Goal: Transaction & Acquisition: Purchase product/service

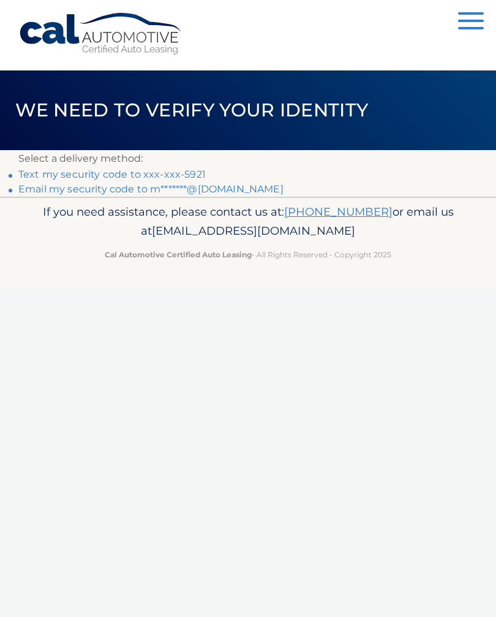
click at [93, 174] on link "Text my security code to xxx-xxx-5921" at bounding box center [111, 174] width 187 height 12
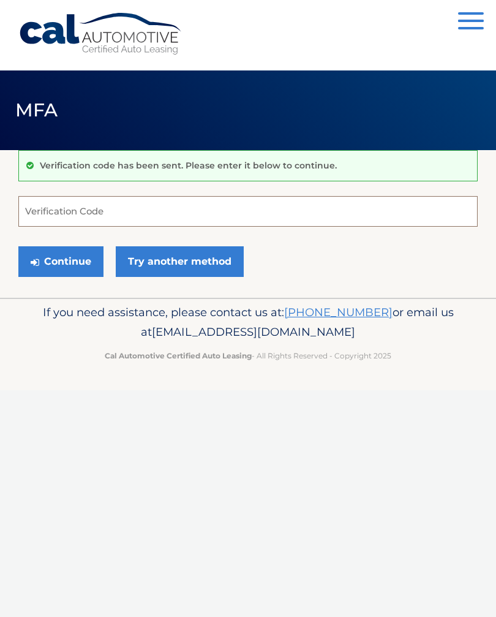
click at [125, 214] on input "Verification Code" at bounding box center [247, 211] width 459 height 31
type input "899227"
click at [66, 255] on button "Continue" at bounding box center [60, 261] width 85 height 31
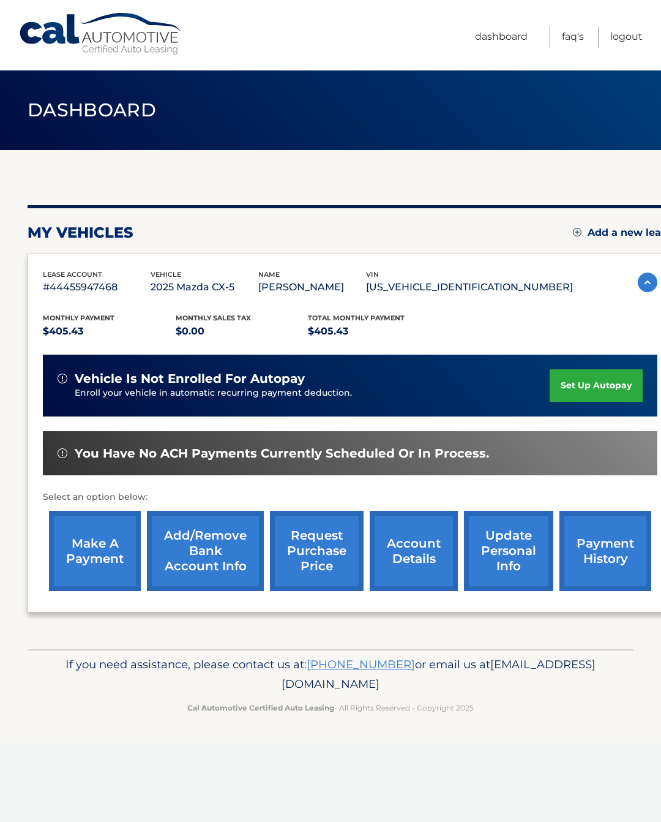
click at [94, 545] on link "make a payment" at bounding box center [95, 551] width 92 height 80
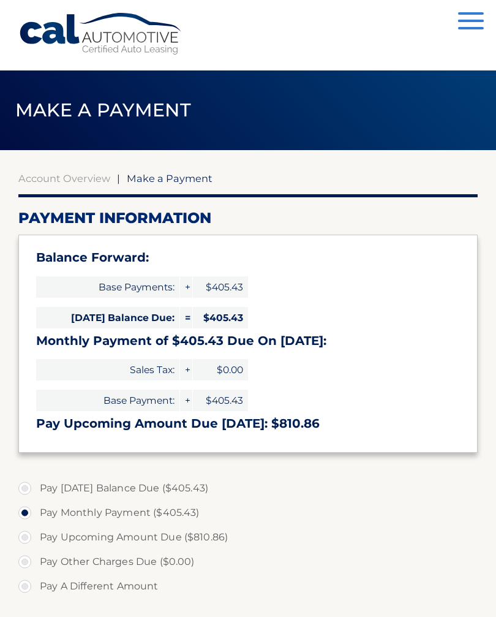
select select "NDA0N2M5ZDQtYWVlMS00MTk2LTg3NGQtZTI1N2MwNmM5Mjkw"
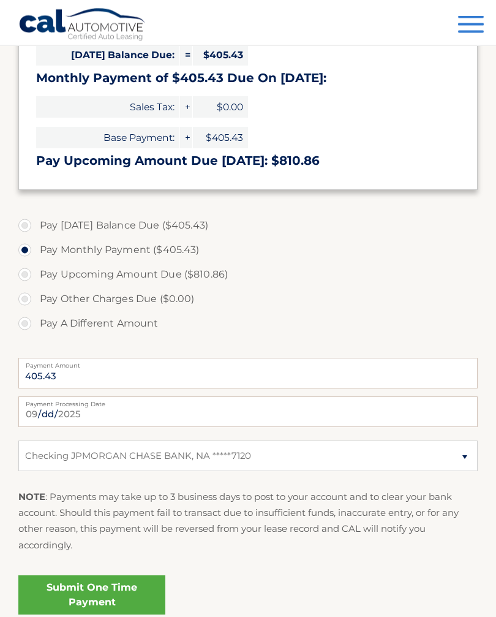
scroll to position [263, 0]
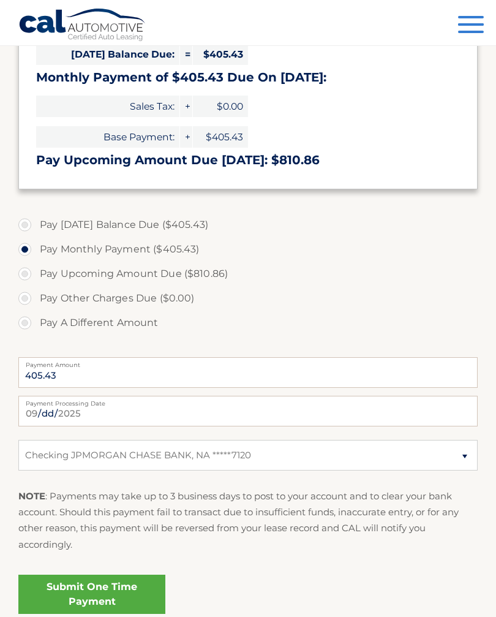
click at [129, 594] on link "Submit One Time Payment" at bounding box center [91, 593] width 147 height 39
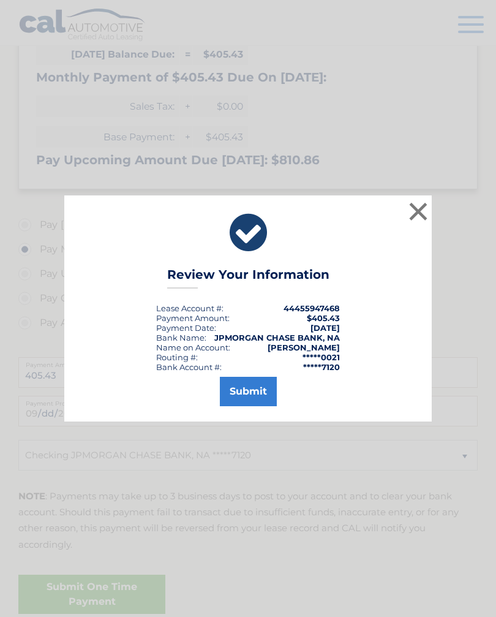
click at [259, 405] on button "Submit" at bounding box center [248, 391] width 57 height 29
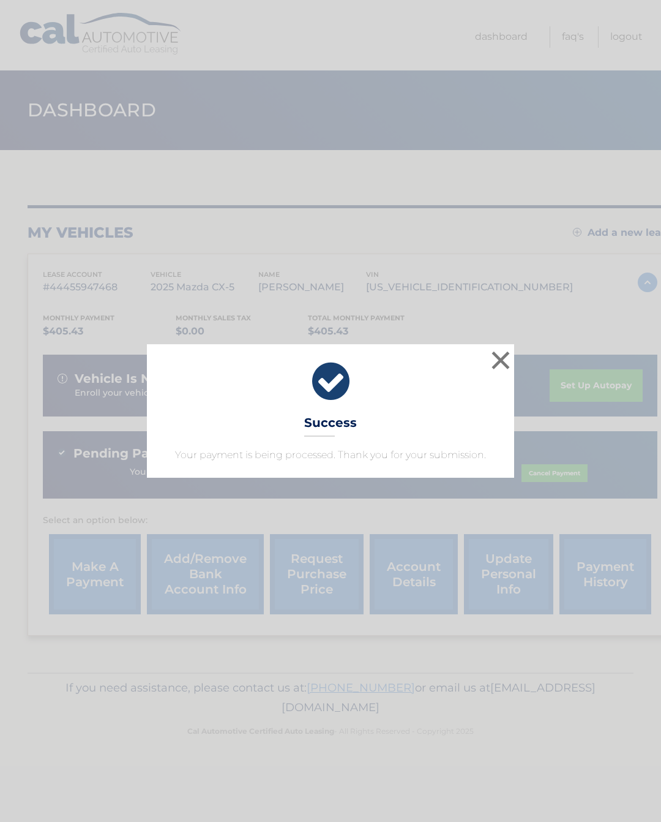
click at [499, 358] on button "×" at bounding box center [501, 360] width 24 height 24
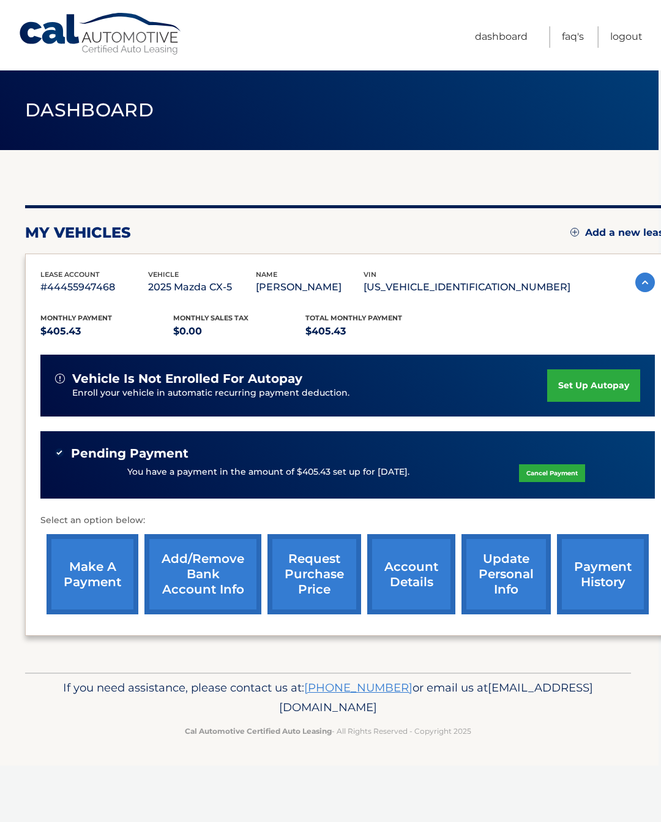
scroll to position [0, 4]
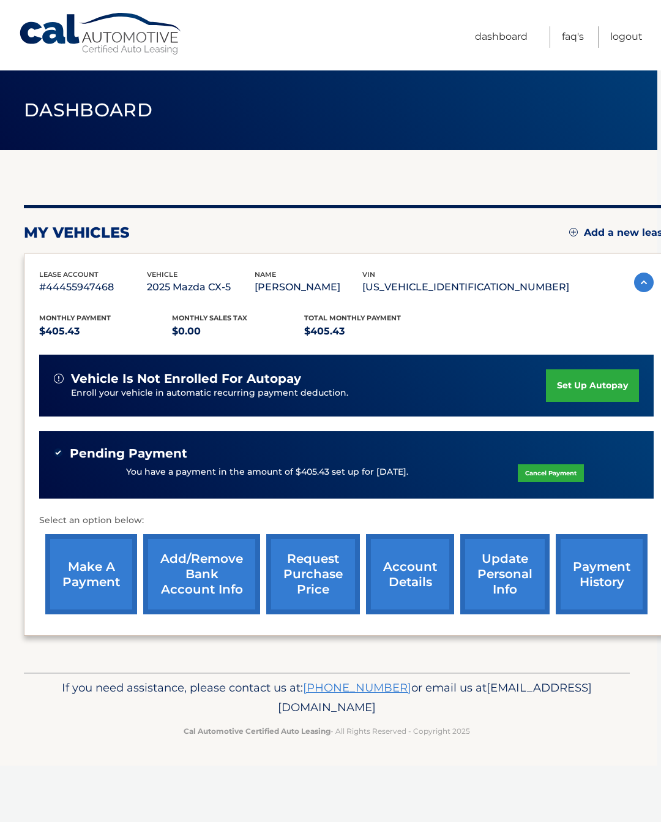
click at [634, 39] on link "Logout" at bounding box center [626, 36] width 32 height 21
